Goal: Task Accomplishment & Management: Manage account settings

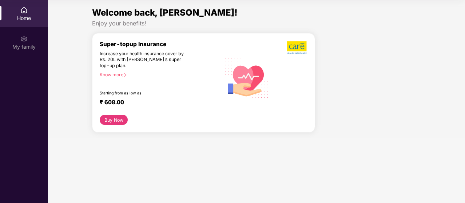
scroll to position [37, 0]
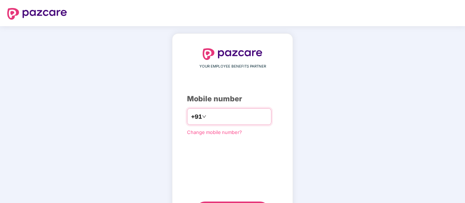
scroll to position [37, 0]
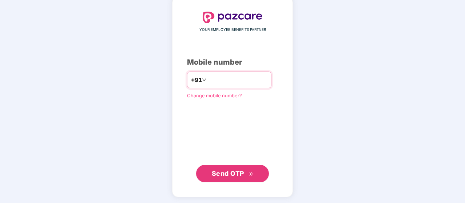
click at [218, 81] on input "number" at bounding box center [238, 80] width 60 height 12
type input "**********"
click at [224, 172] on span "Send OTP" at bounding box center [228, 174] width 32 height 8
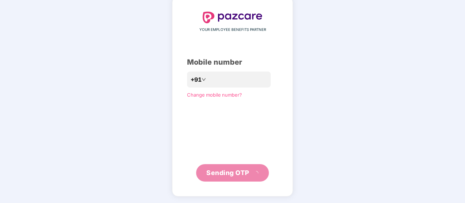
scroll to position [33, 0]
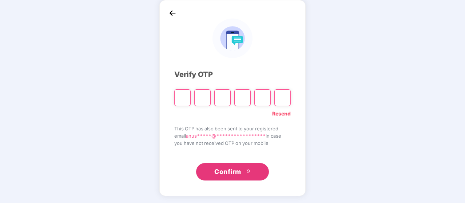
type input "*"
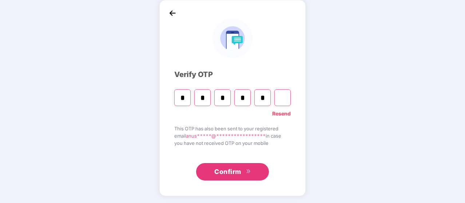
type input "*"
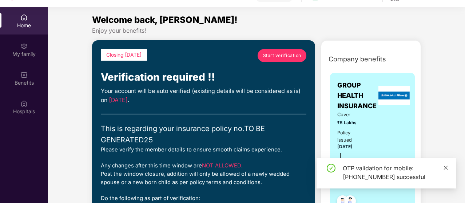
click at [445, 168] on icon "close" at bounding box center [446, 168] width 4 height 4
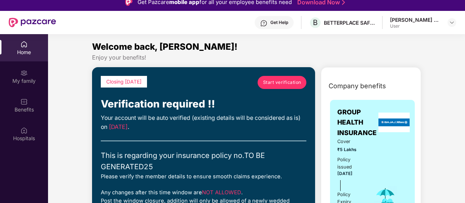
scroll to position [0, 0]
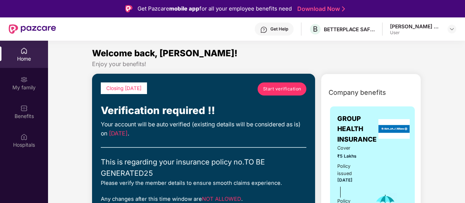
click at [278, 92] on span "Start verification" at bounding box center [282, 88] width 38 height 7
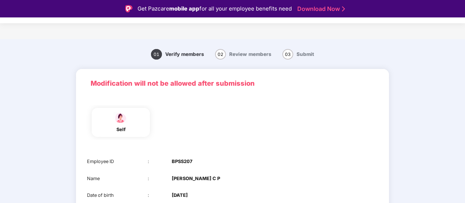
scroll to position [83, 0]
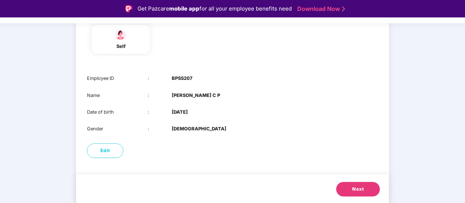
click at [354, 186] on span "Next" at bounding box center [358, 189] width 12 height 7
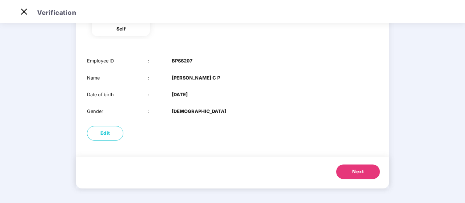
scroll to position [0, 0]
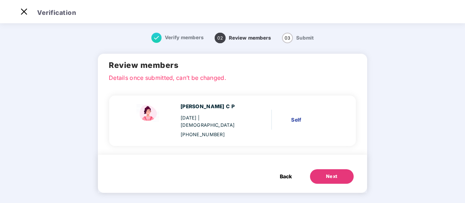
click at [339, 169] on button "Next" at bounding box center [332, 176] width 44 height 15
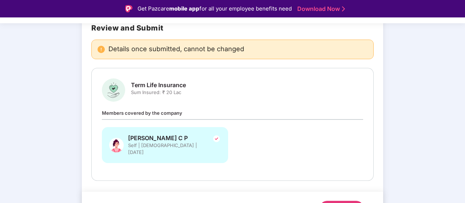
scroll to position [69, 0]
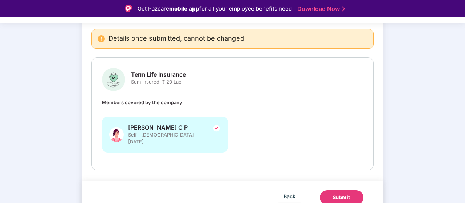
click at [341, 194] on div "Submit" at bounding box center [341, 197] width 17 height 7
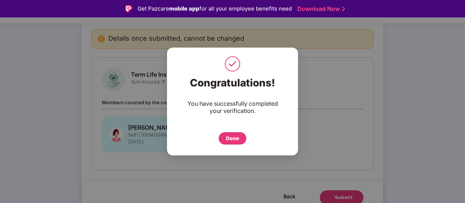
click at [226, 139] on div "Done" at bounding box center [232, 139] width 13 height 8
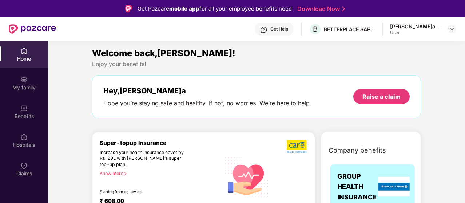
click at [30, 85] on div "My family" at bounding box center [24, 87] width 48 height 7
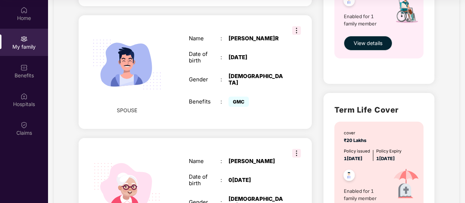
scroll to position [308, 0]
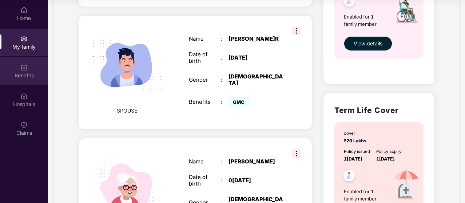
click at [24, 75] on div "Benefits" at bounding box center [24, 75] width 48 height 7
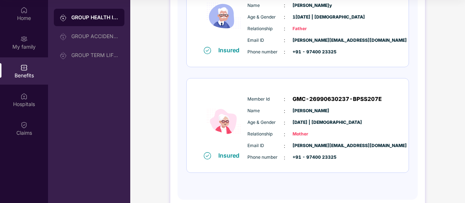
scroll to position [358, 0]
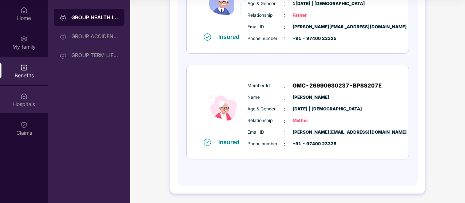
click at [24, 101] on div "Hospitals" at bounding box center [24, 104] width 48 height 7
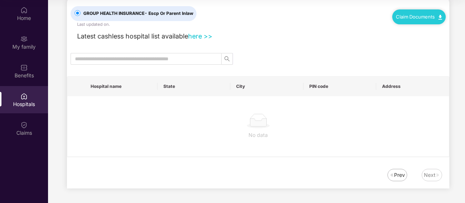
scroll to position [0, 0]
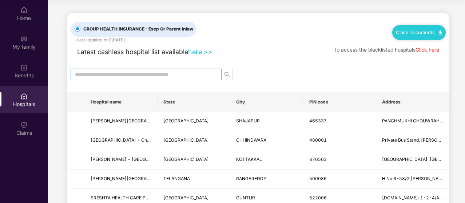
click at [102, 76] on input "text" at bounding box center [143, 75] width 136 height 8
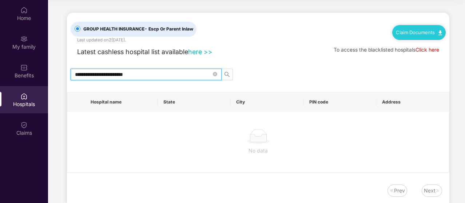
type input "**********"
click at [23, 129] on div "Claims" at bounding box center [24, 132] width 48 height 7
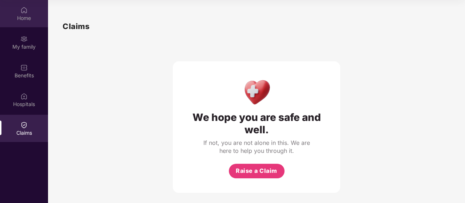
click at [22, 12] on img at bounding box center [23, 10] width 7 height 7
